Goal: Task Accomplishment & Management: Manage account settings

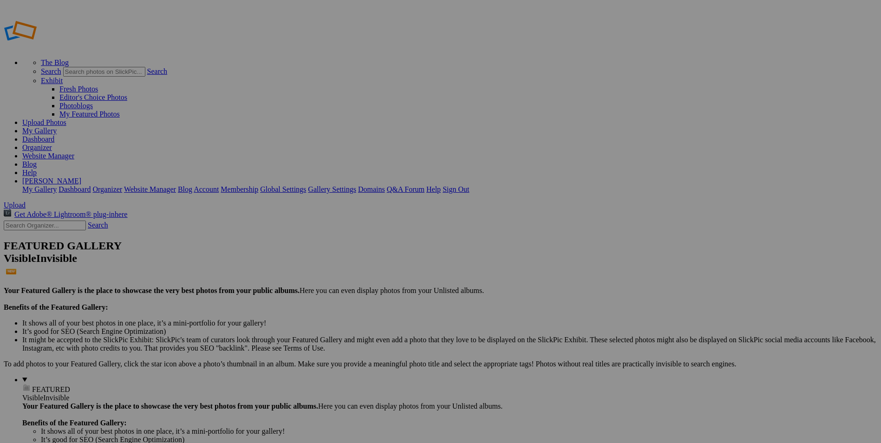
type input "Coffs Harbour Showground - Coffs Harbour NSW"
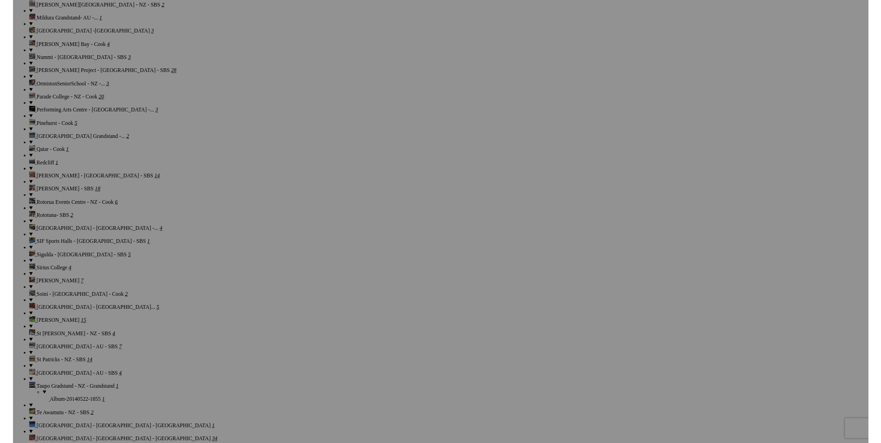
scroll to position [1440, 0]
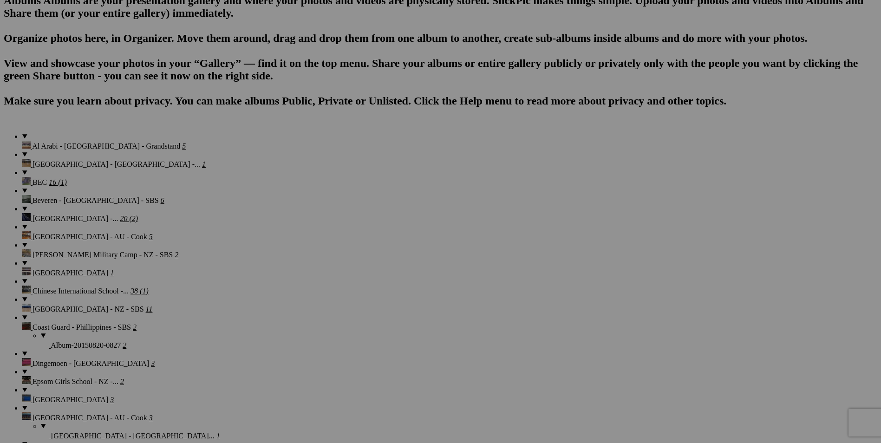
scroll to position [604, 0]
